Goal: Information Seeking & Learning: Understand process/instructions

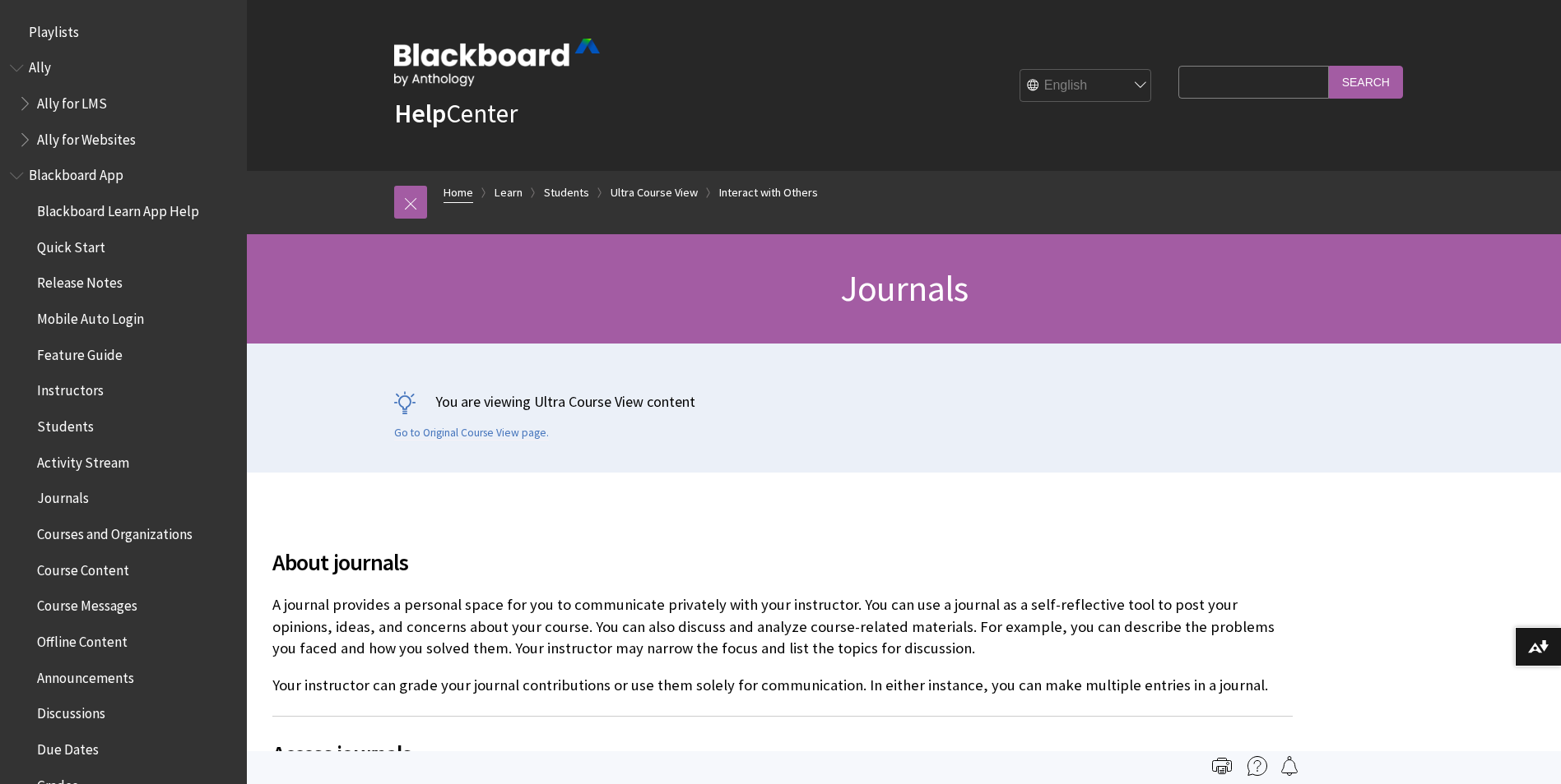
click at [455, 187] on link "Home" at bounding box center [458, 193] width 30 height 21
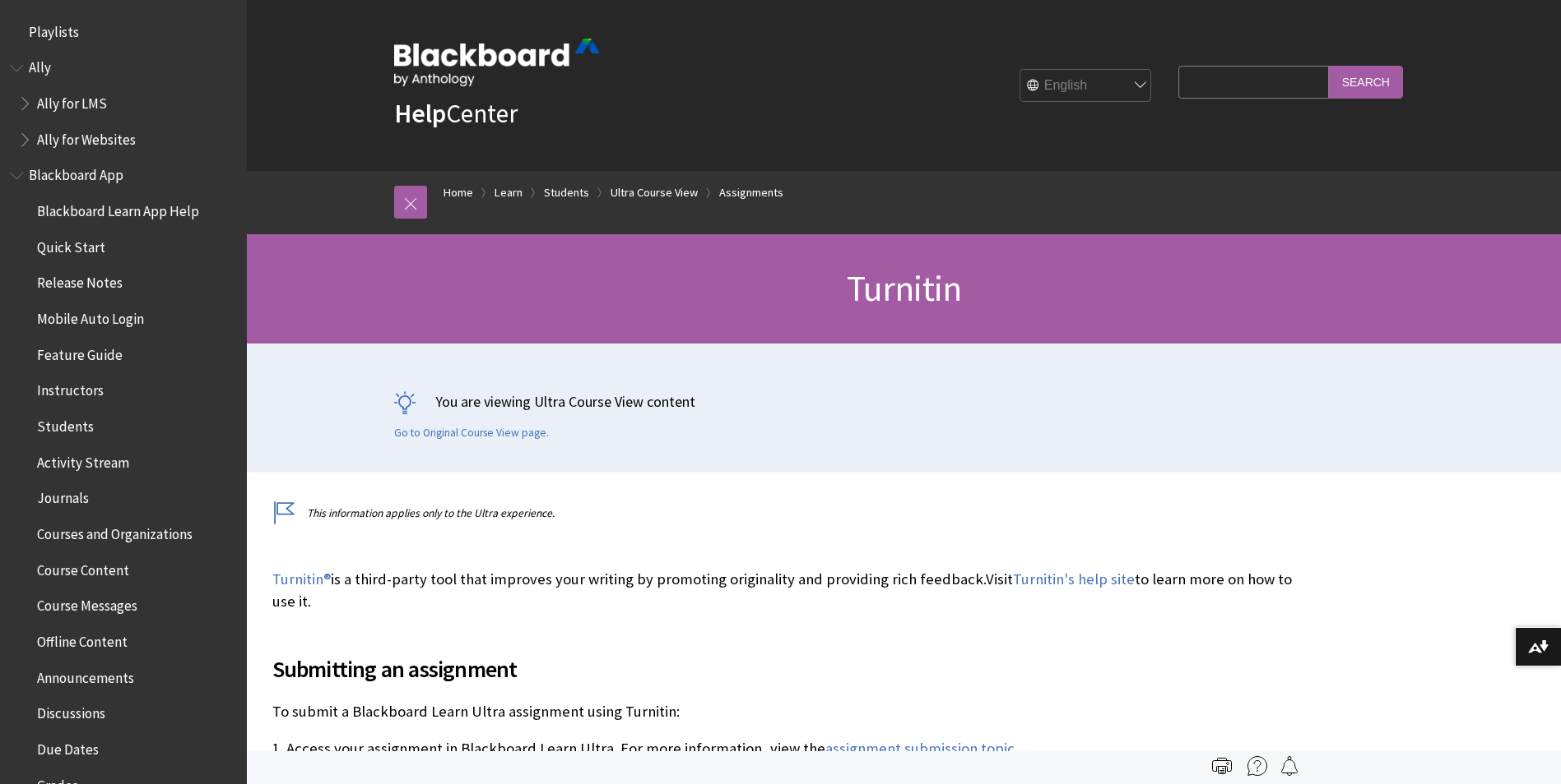
scroll to position [2423, 0]
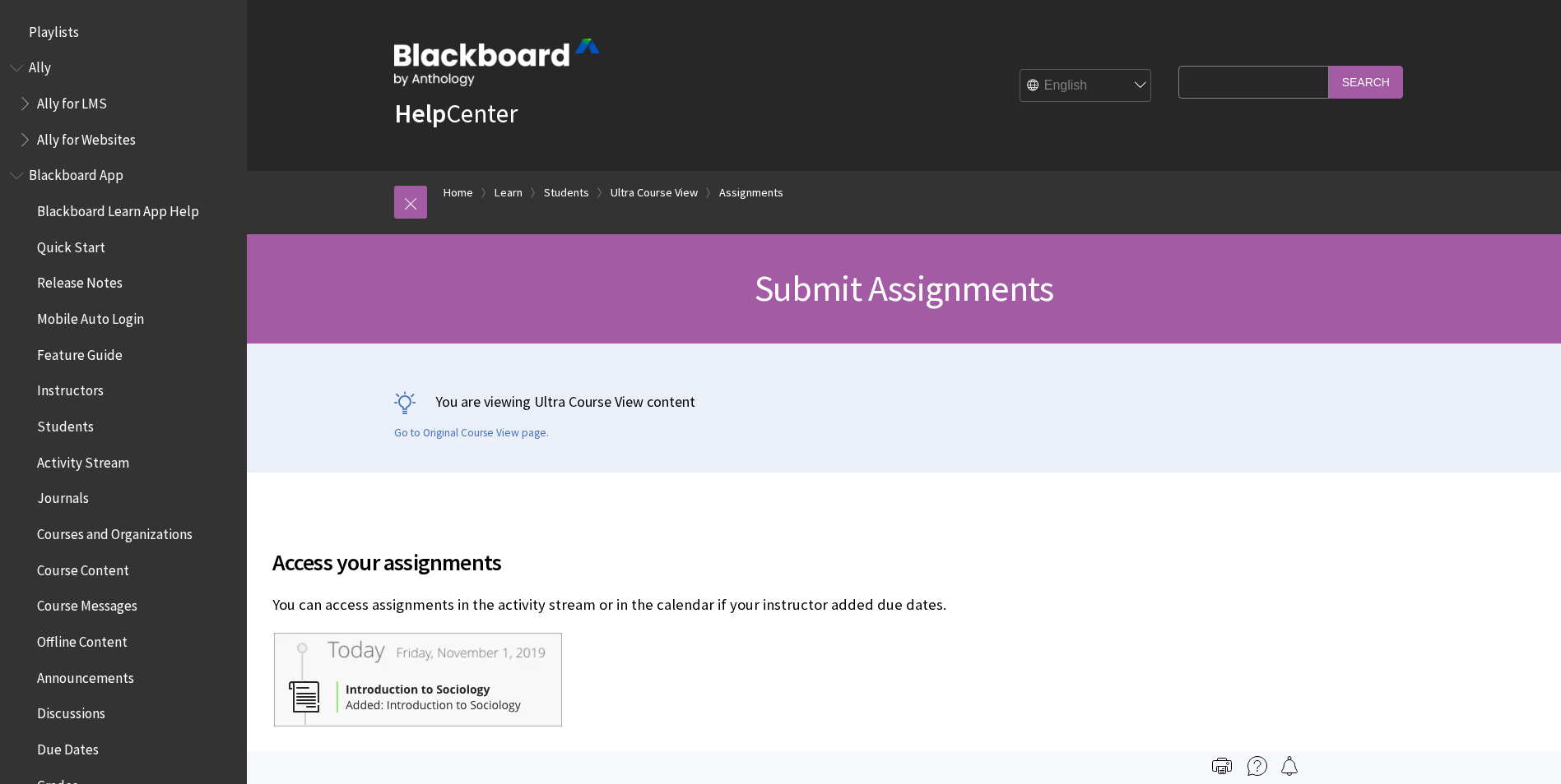
scroll to position [2269, 0]
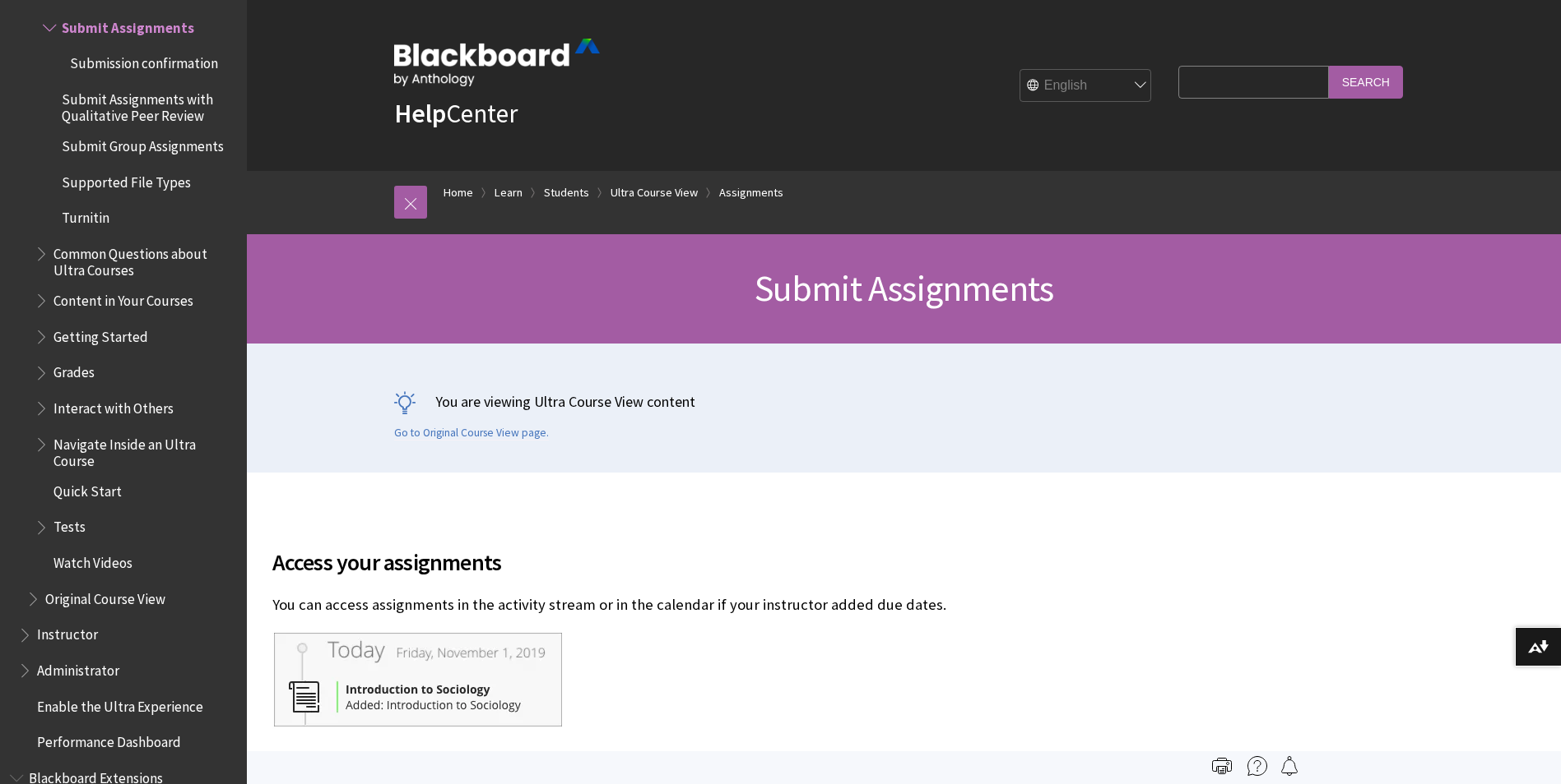
click at [458, 48] on img at bounding box center [496, 63] width 206 height 48
